Goal: Find specific page/section: Find specific page/section

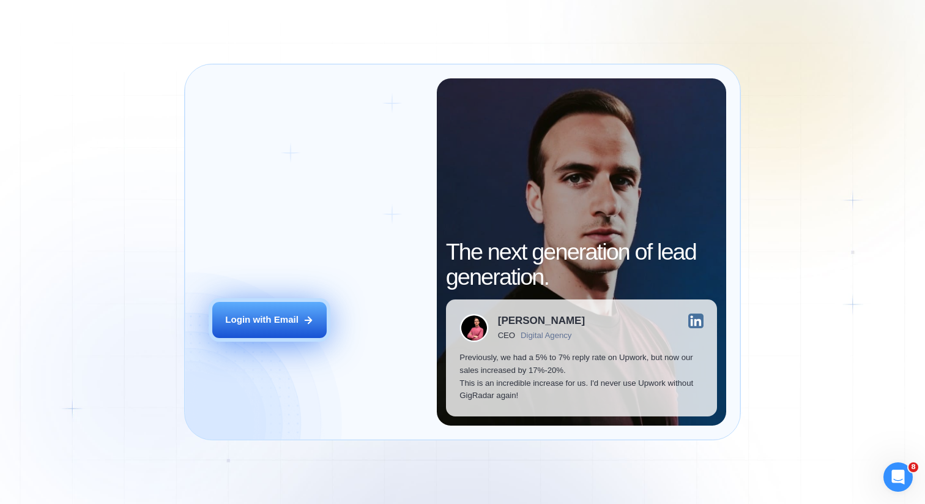
click at [299, 321] on button "Login with Email" at bounding box center [269, 320] width 114 height 36
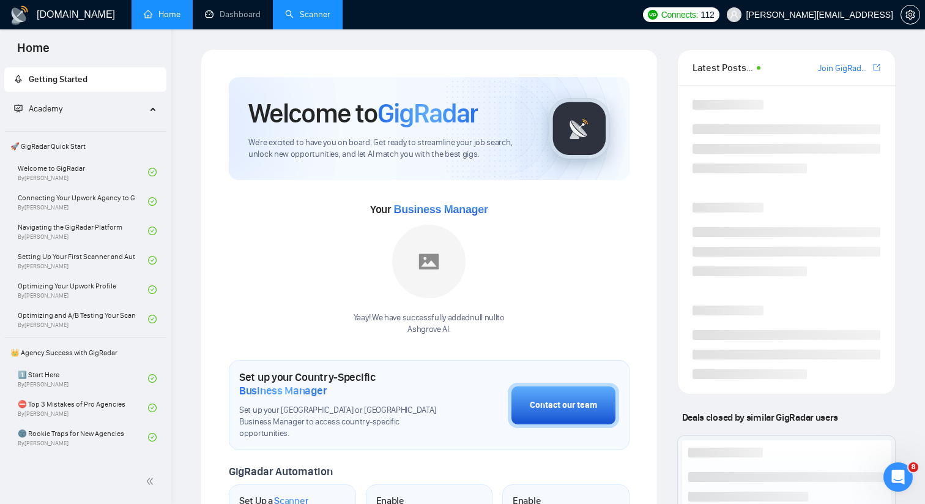
click at [291, 17] on link "Scanner" at bounding box center [307, 14] width 45 height 10
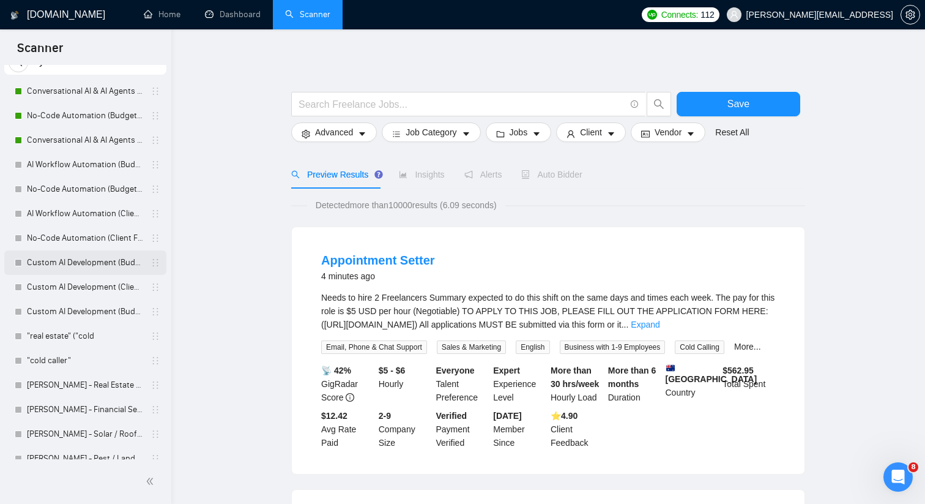
scroll to position [83, 0]
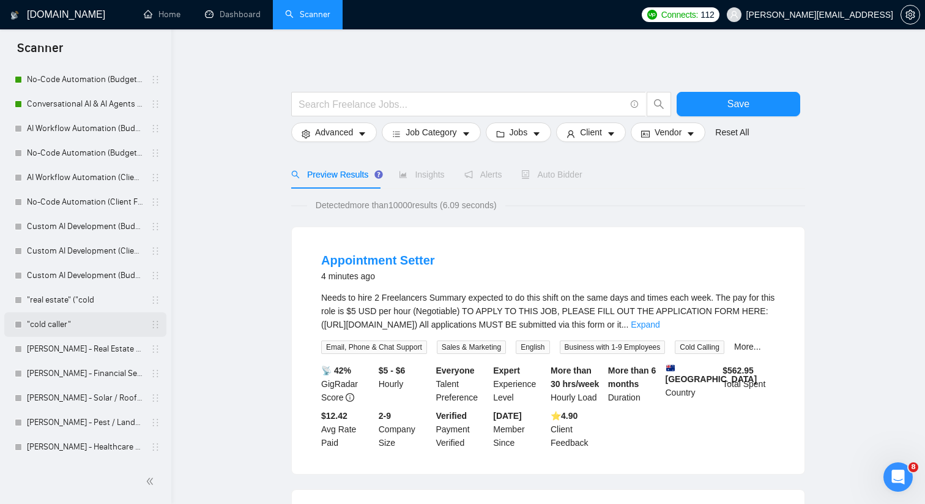
click at [96, 320] on link ""cold caller"" at bounding box center [85, 324] width 116 height 24
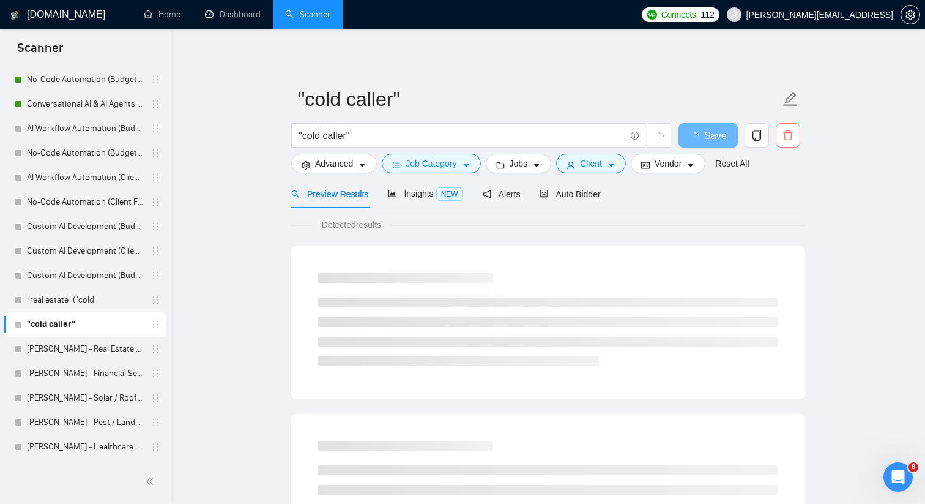
click at [789, 138] on icon "delete" at bounding box center [788, 135] width 11 height 11
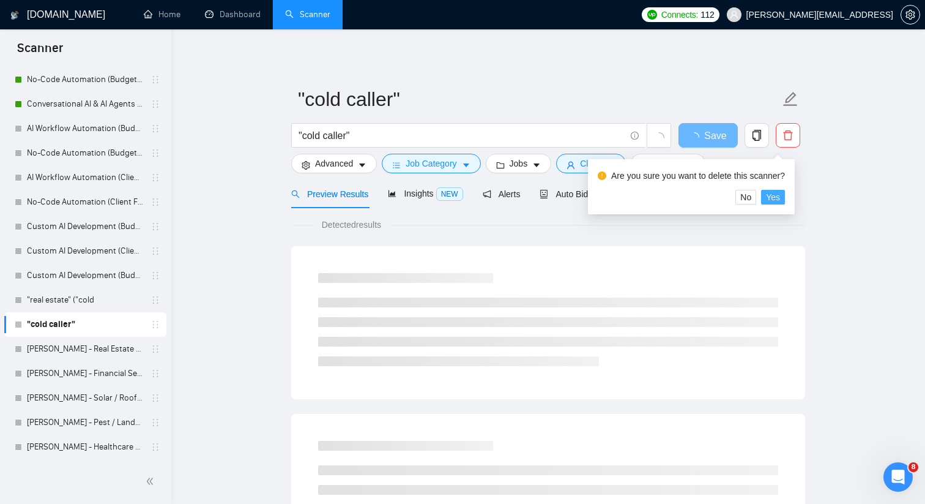
click at [778, 198] on span "Yes" at bounding box center [773, 196] width 14 height 13
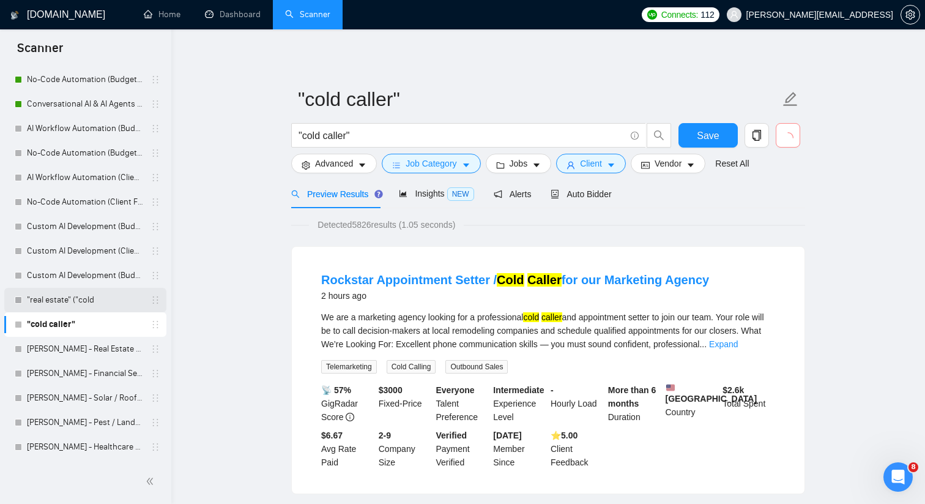
click at [125, 302] on link ""real estate" ("cold" at bounding box center [85, 300] width 116 height 24
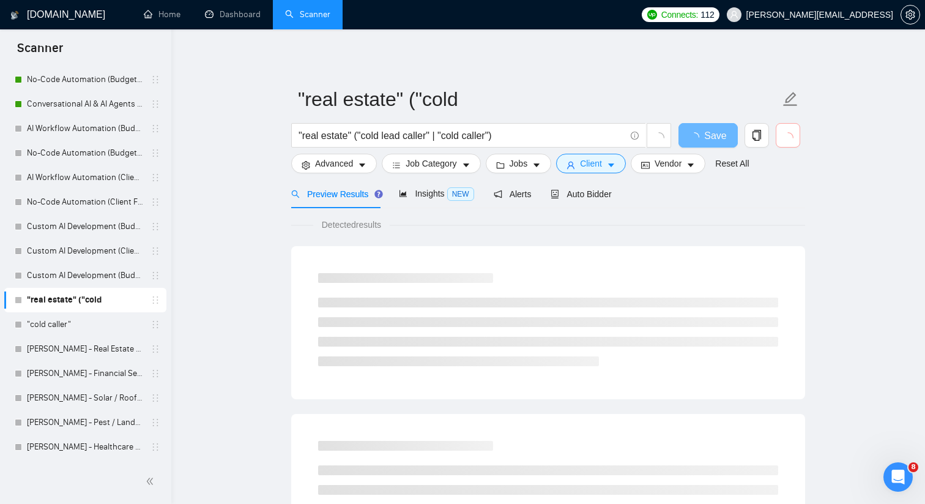
scroll to position [58, 0]
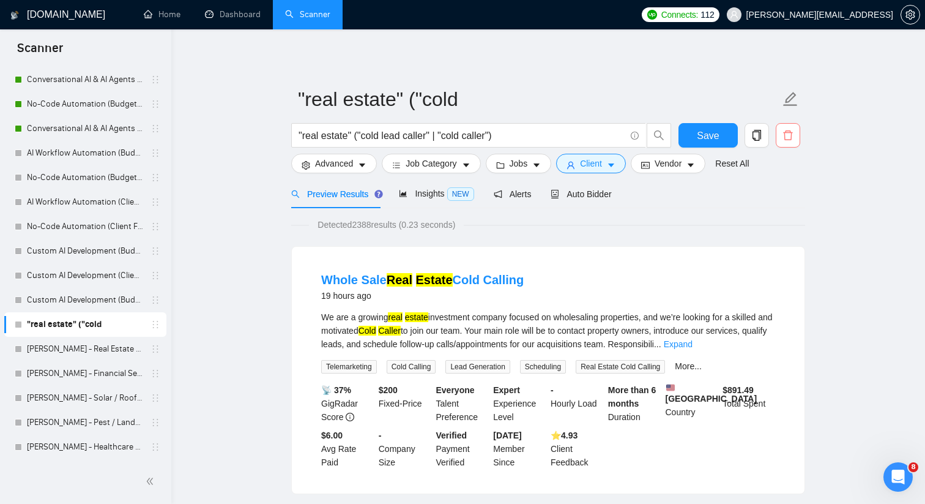
click at [794, 133] on span "delete" at bounding box center [787, 135] width 23 height 11
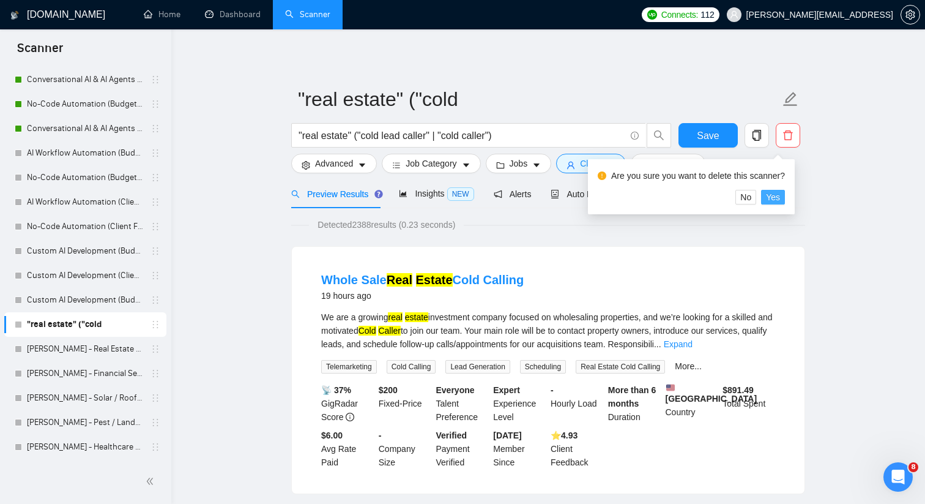
click at [776, 198] on span "Yes" at bounding box center [773, 196] width 14 height 13
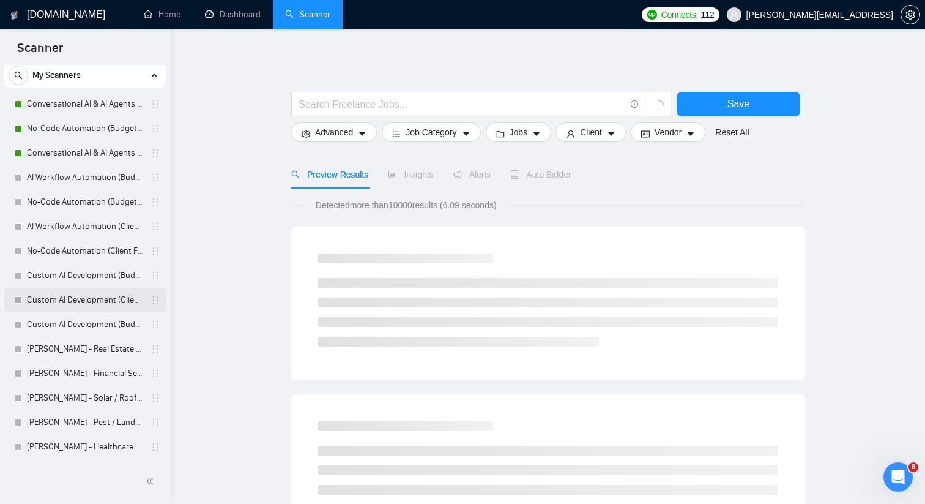
scroll to position [34, 0]
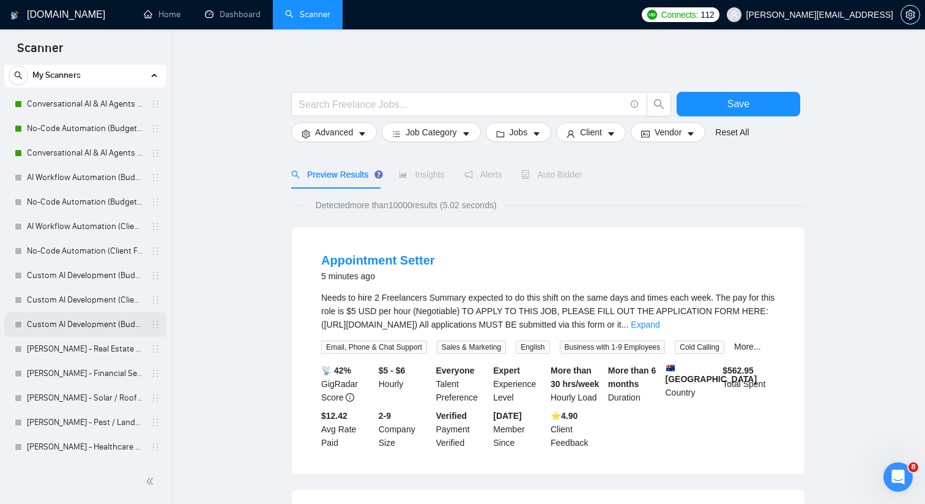
click at [94, 318] on link "Custom AI Development (Budget Filters)" at bounding box center [85, 324] width 116 height 24
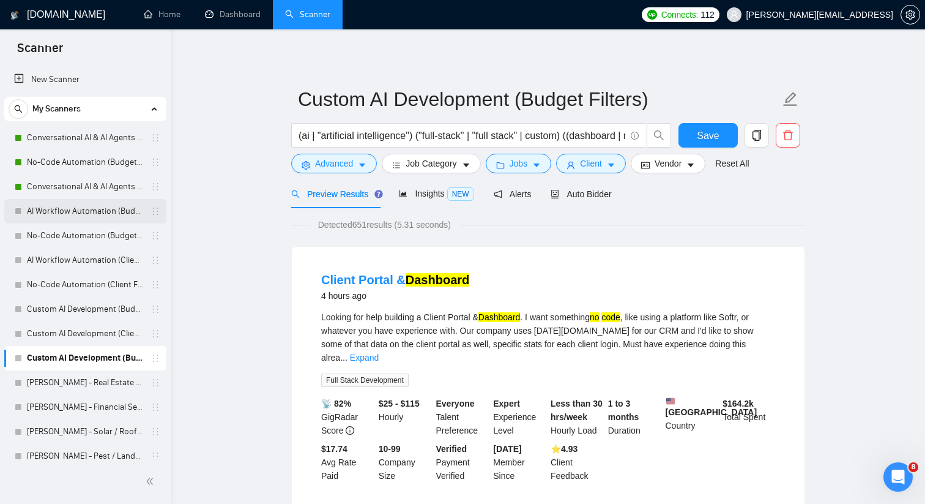
click at [114, 209] on link "AI Workflow Automation (Budget Filters)" at bounding box center [85, 211] width 116 height 24
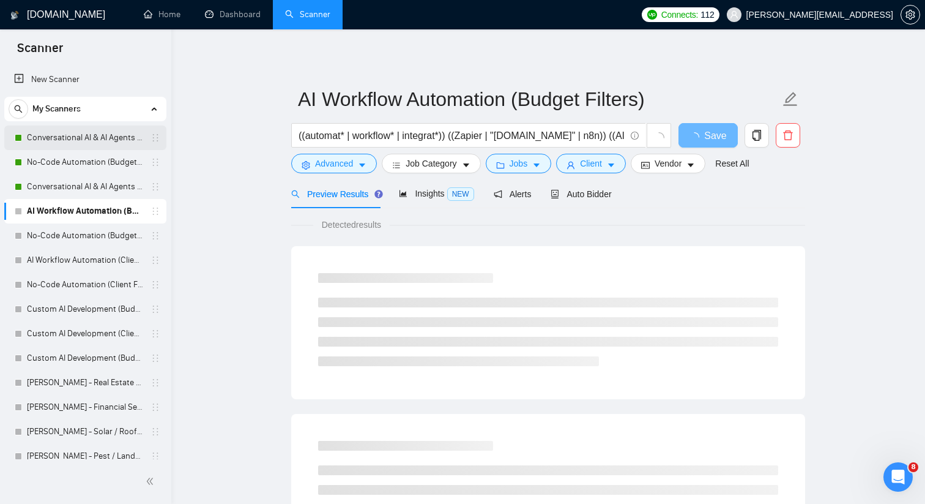
click at [120, 130] on link "Conversational AI & AI Agents (Client Filters)" at bounding box center [85, 137] width 116 height 24
